Goal: Transaction & Acquisition: Download file/media

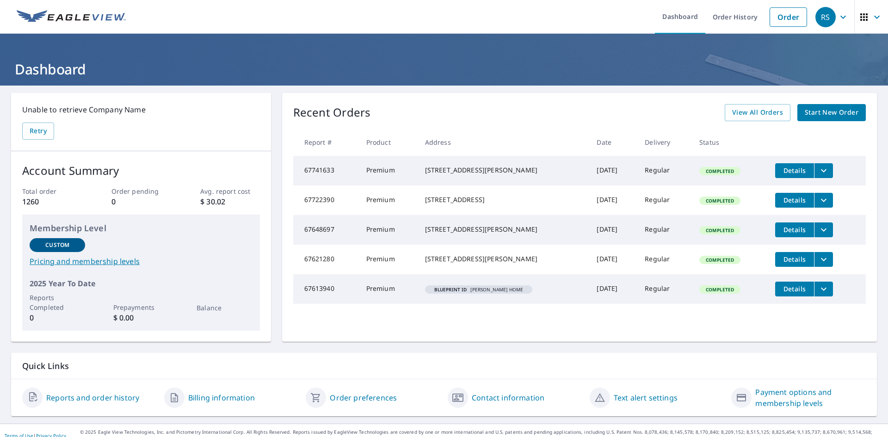
click at [791, 172] on span "Details" at bounding box center [795, 170] width 28 height 9
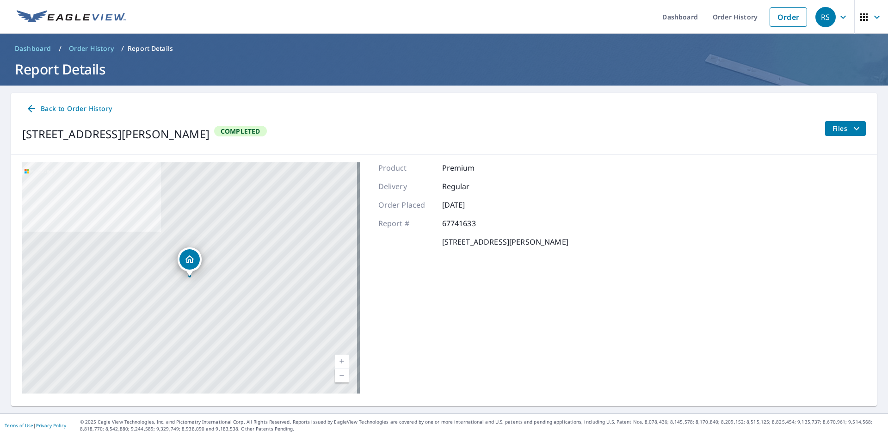
click at [838, 128] on span "Files" at bounding box center [848, 128] width 30 height 11
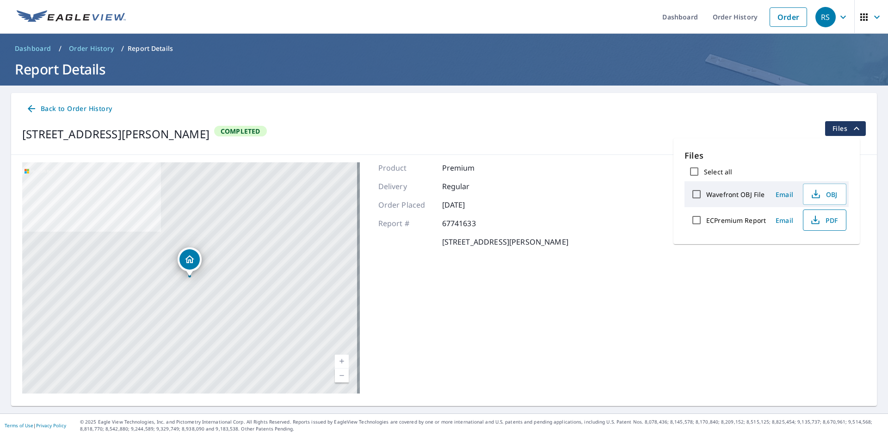
click at [827, 217] on span "PDF" at bounding box center [824, 220] width 30 height 11
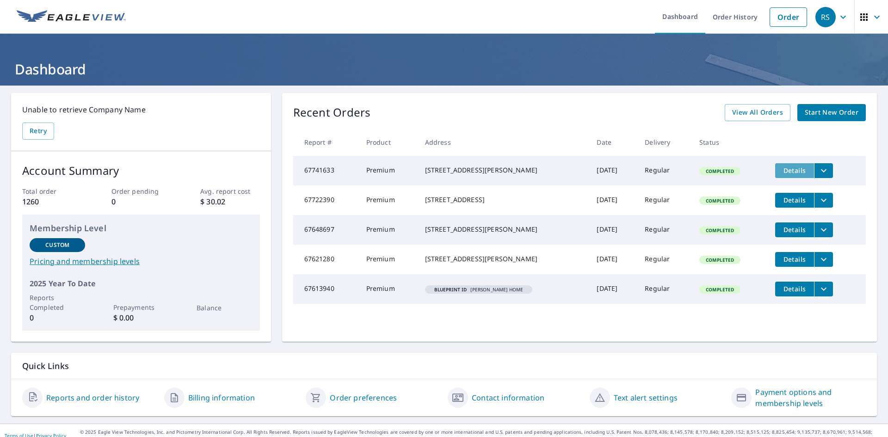
click at [779, 166] on button "Details" at bounding box center [794, 170] width 39 height 15
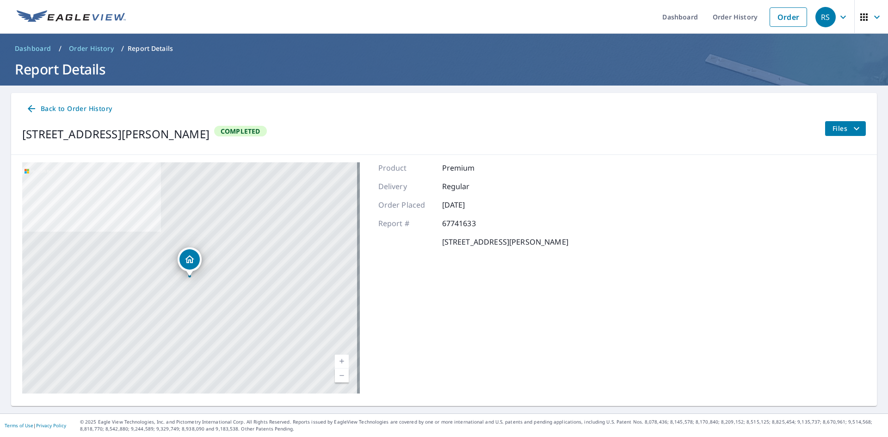
click at [851, 123] on icon "filesDropdownBtn-67741633" at bounding box center [856, 128] width 11 height 11
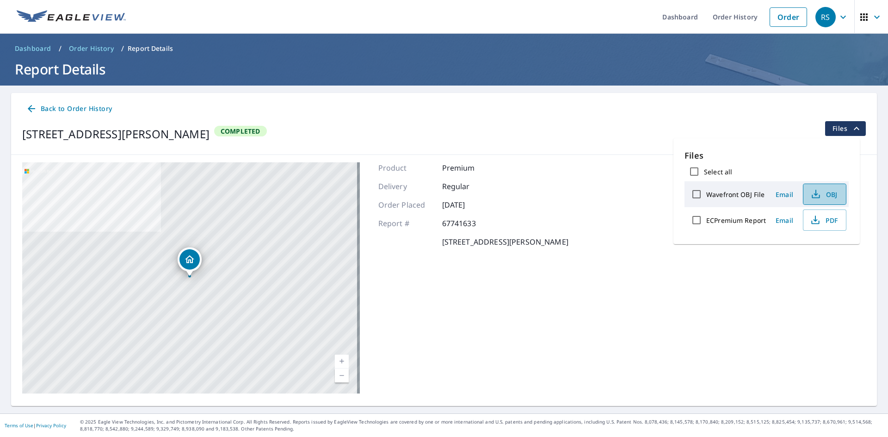
click at [828, 198] on span "OBJ" at bounding box center [824, 194] width 30 height 11
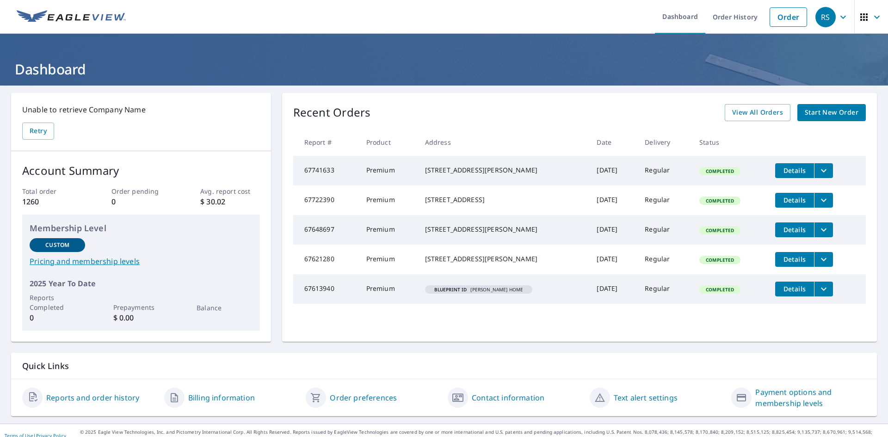
click at [334, 172] on td "67741633" at bounding box center [326, 171] width 66 height 30
